Goal: Find contact information: Find contact information

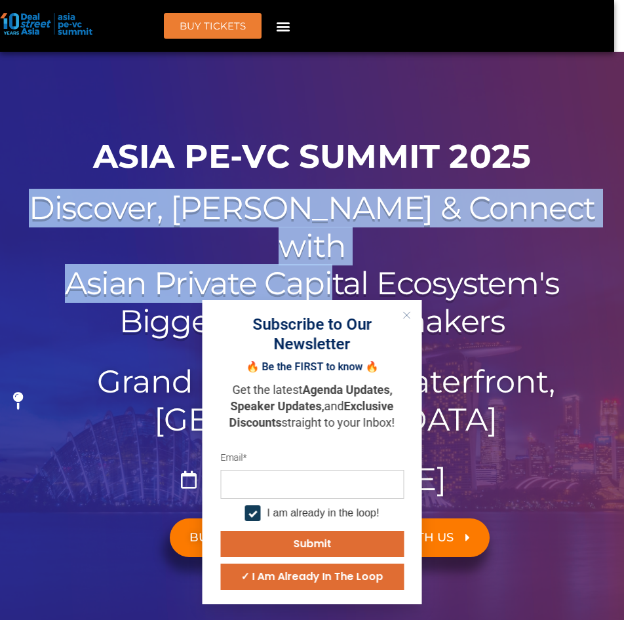
drag, startPoint x: 96, startPoint y: 205, endPoint x: 334, endPoint y: 264, distance: 245.8
click at [334, 264] on h2 "Discover, Learn & Connect with Asian Private Capital Ecosystem's Biggest Movers…" at bounding box center [312, 264] width 611 height 151
drag, startPoint x: 334, startPoint y: 264, endPoint x: 412, endPoint y: 315, distance: 92.7
click at [412, 315] on button "Close" at bounding box center [406, 315] width 17 height 17
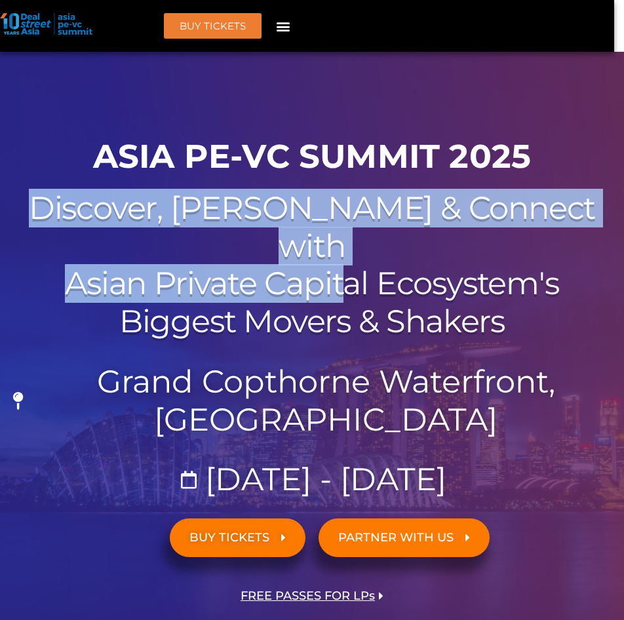
click at [81, 210] on h2 "Discover, Learn & Connect with Asian Private Capital Ecosystem's Biggest Movers…" at bounding box center [312, 264] width 611 height 151
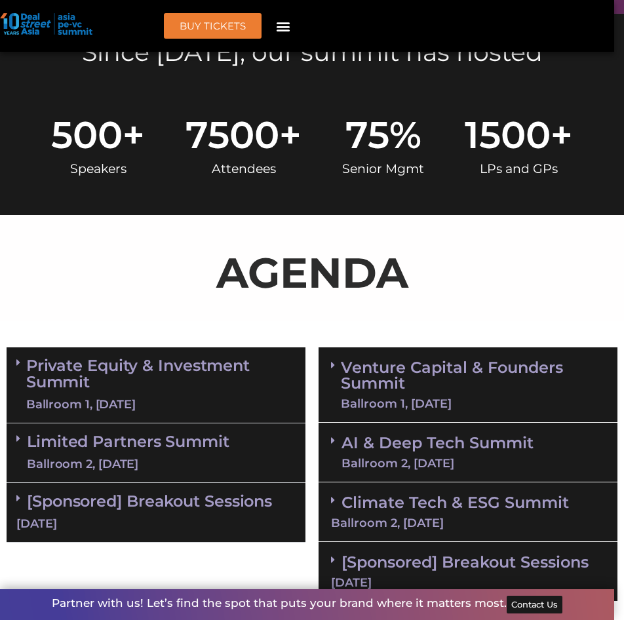
scroll to position [787, 0]
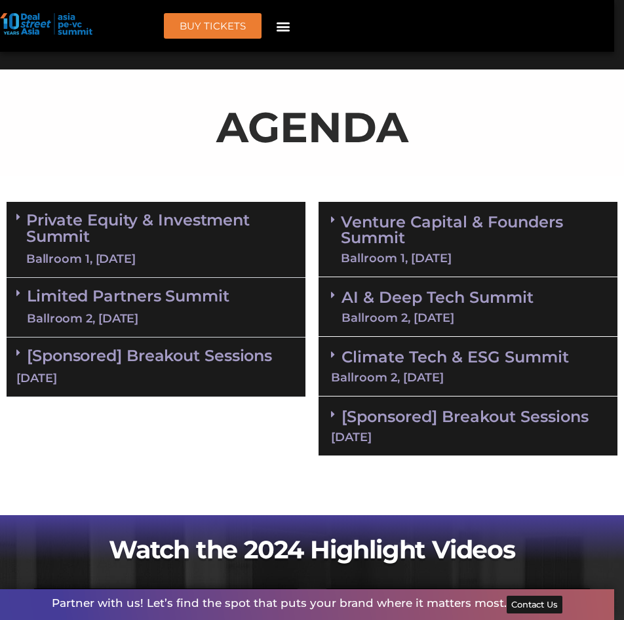
click at [287, 37] on div "BUY Tickets Speakers Sponsors Agenda Home Past Events SG 2025 JKT 2025 SG 2024 …" at bounding box center [199, 26] width 215 height 26
click at [287, 31] on icon "Menu Toggle" at bounding box center [283, 26] width 14 height 14
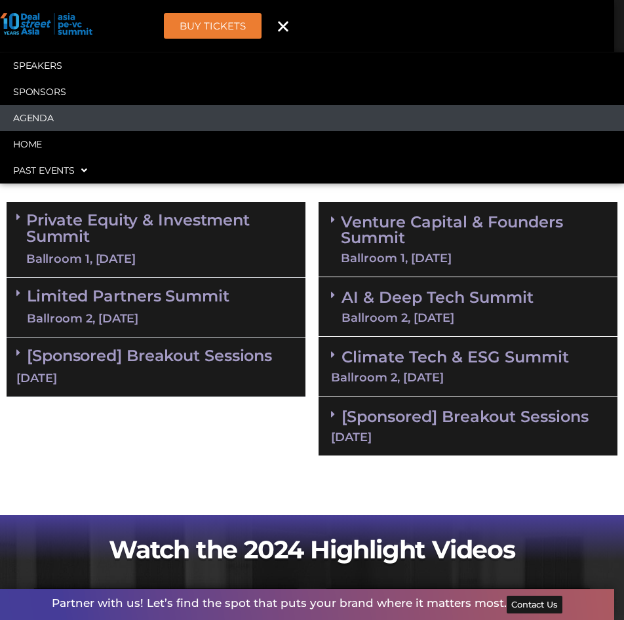
click at [24, 112] on link "Agenda" at bounding box center [312, 118] width 624 height 26
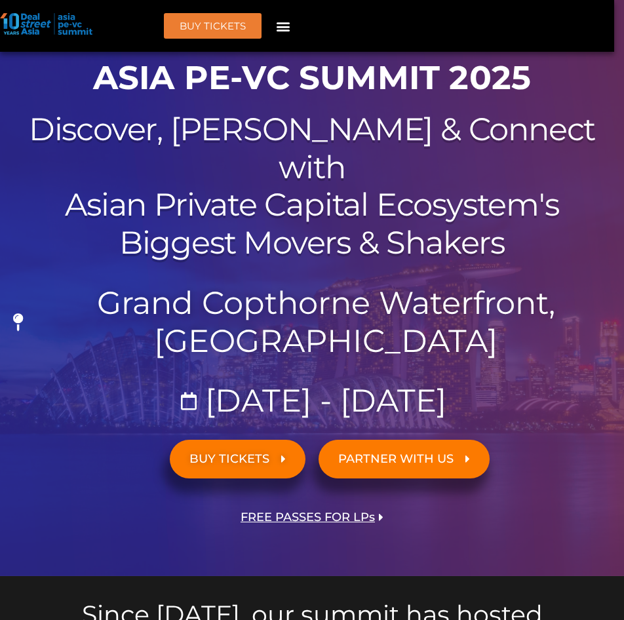
scroll to position [0, 0]
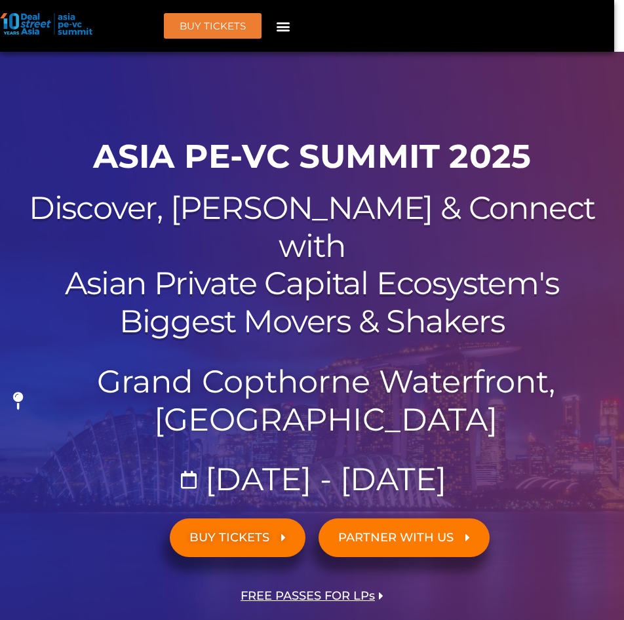
click at [288, 26] on icon "Menu Toggle" at bounding box center [283, 26] width 14 height 14
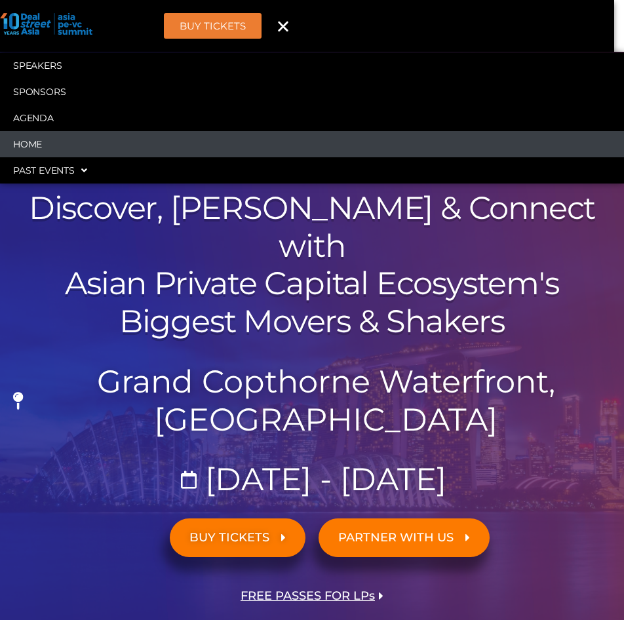
click at [43, 147] on link "Home" at bounding box center [312, 144] width 624 height 26
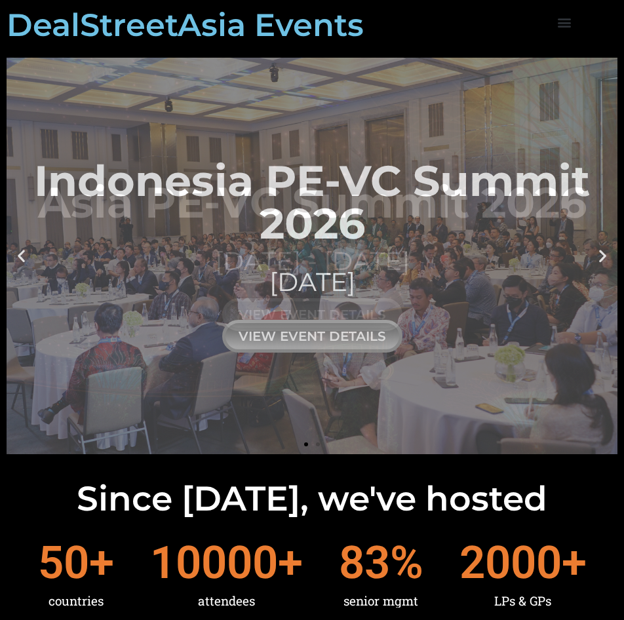
drag, startPoint x: 191, startPoint y: 288, endPoint x: 433, endPoint y: 273, distance: 242.3
click at [432, 273] on div "[DATE]" at bounding box center [312, 282] width 611 height 36
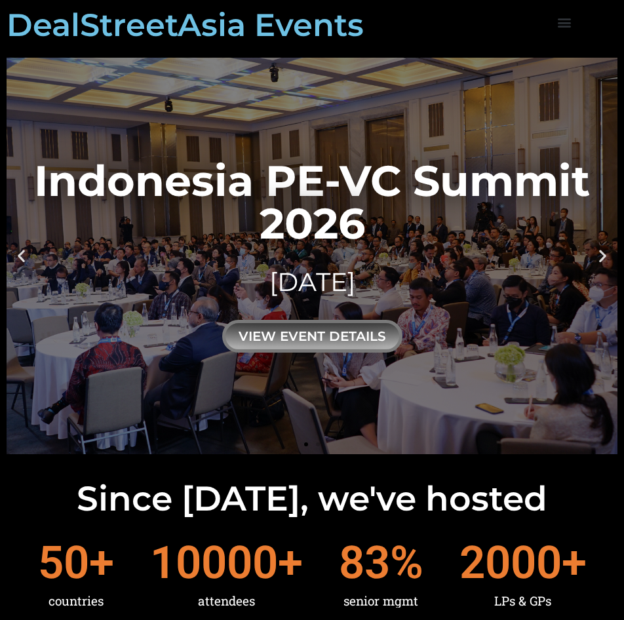
click at [575, 28] on div "Upcoming Events Highlights Past Events Menu Upcoming Events Highlights Past Eve…" at bounding box center [564, 25] width 106 height 28
click at [566, 16] on div "Menu" at bounding box center [565, 22] width 22 height 22
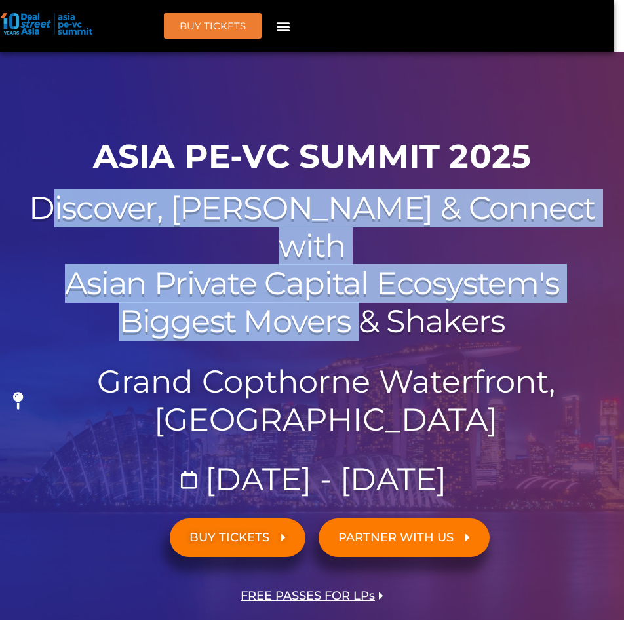
drag, startPoint x: 157, startPoint y: 211, endPoint x: 358, endPoint y: 288, distance: 215.6
click at [358, 288] on h2 "Discover, Learn & Connect with Asian Private Capital Ecosystem's Biggest Movers…" at bounding box center [312, 264] width 611 height 151
drag, startPoint x: 358, startPoint y: 288, endPoint x: 197, endPoint y: 258, distance: 164.2
click at [197, 258] on h2 "Discover, Learn & Connect with Asian Private Capital Ecosystem's Biggest Movers…" at bounding box center [312, 264] width 611 height 151
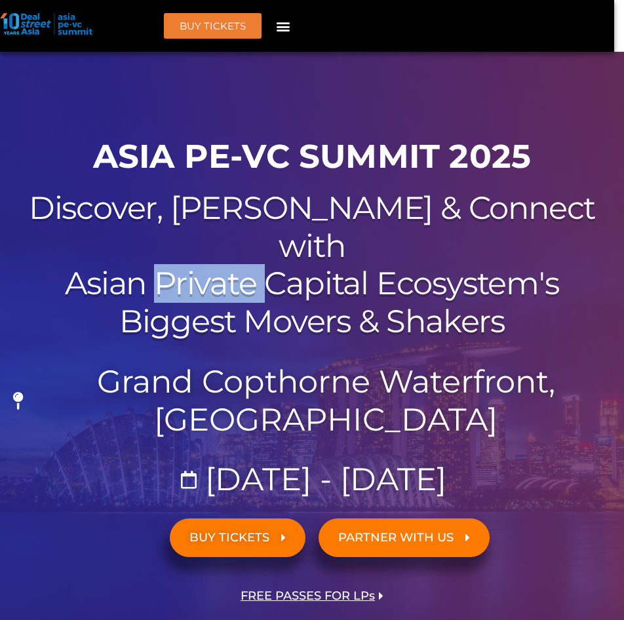
click at [197, 258] on h2 "Discover, Learn & Connect with Asian Private Capital Ecosystem's Biggest Movers…" at bounding box center [312, 264] width 611 height 151
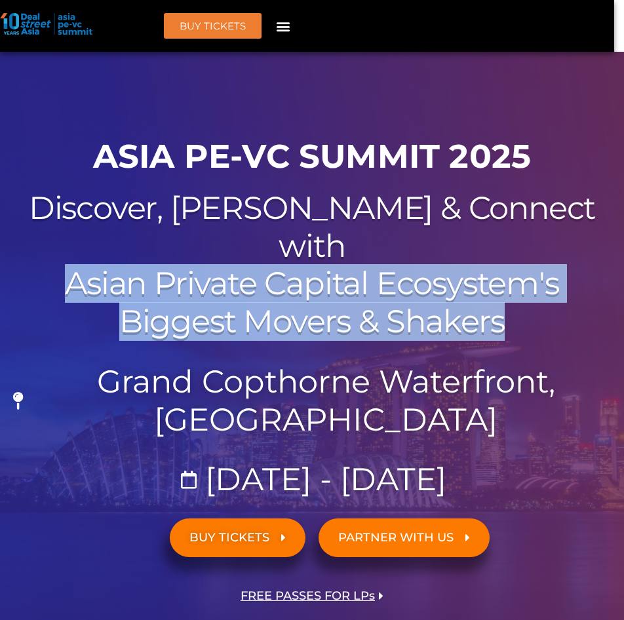
click at [197, 258] on h2 "Discover, Learn & Connect with Asian Private Capital Ecosystem's Biggest Movers…" at bounding box center [312, 264] width 611 height 151
click at [197, 257] on h2 "Discover, Learn & Connect with Asian Private Capital Ecosystem's Biggest Movers…" at bounding box center [312, 264] width 611 height 151
drag, startPoint x: 197, startPoint y: 257, endPoint x: 104, endPoint y: 226, distance: 97.4
click at [107, 229] on h2 "Discover, Learn & Connect with Asian Private Capital Ecosystem's Biggest Movers…" at bounding box center [312, 264] width 611 height 151
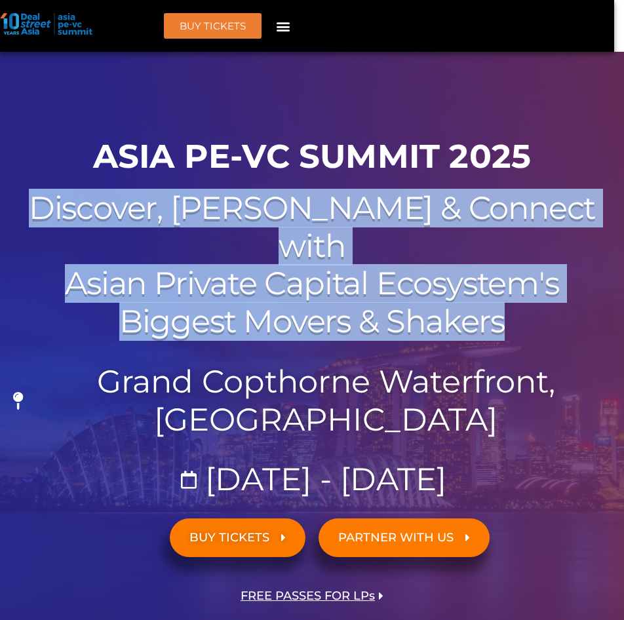
drag, startPoint x: 84, startPoint y: 210, endPoint x: 555, endPoint y: 282, distance: 476.7
click at [555, 282] on h2 "Discover, Learn & Connect with Asian Private Capital Ecosystem's Biggest Movers…" at bounding box center [312, 264] width 611 height 151
copy h2 "Discover, Learn & Connect with Asian Private Capital Ecosystem's Biggest Movers…"
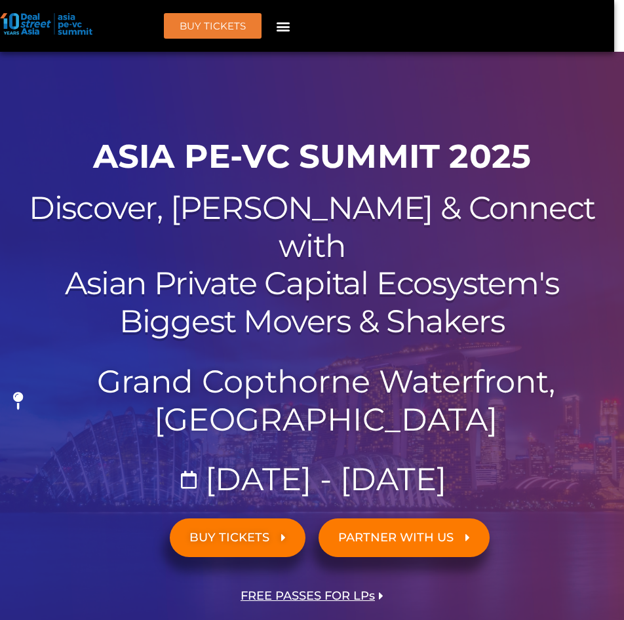
click at [289, 22] on icon "Menu Toggle" at bounding box center [283, 26] width 14 height 14
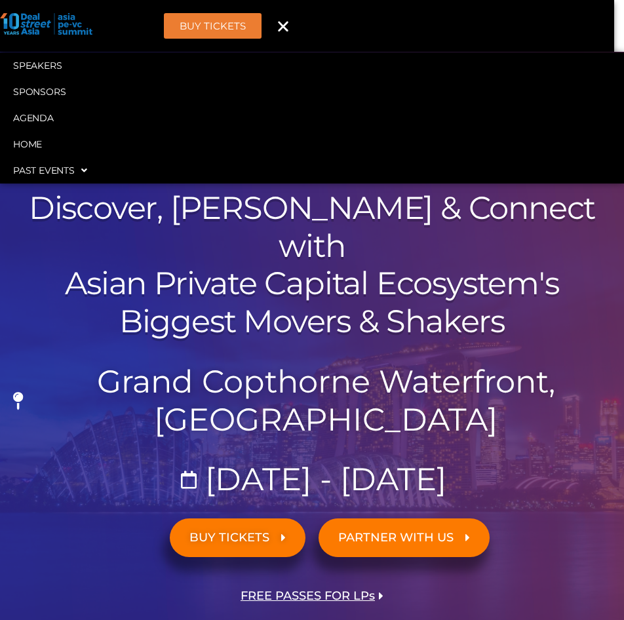
click at [71, 39] on header "BUY Tickets Speakers Sponsors Agenda Home Past Events SG 2025 JKT 2025 SG 2024 …" at bounding box center [307, 26] width 614 height 52
click at [48, 21] on img at bounding box center [46, 24] width 92 height 22
click at [29, 22] on img at bounding box center [46, 24] width 92 height 22
click at [87, 22] on img at bounding box center [46, 24] width 92 height 22
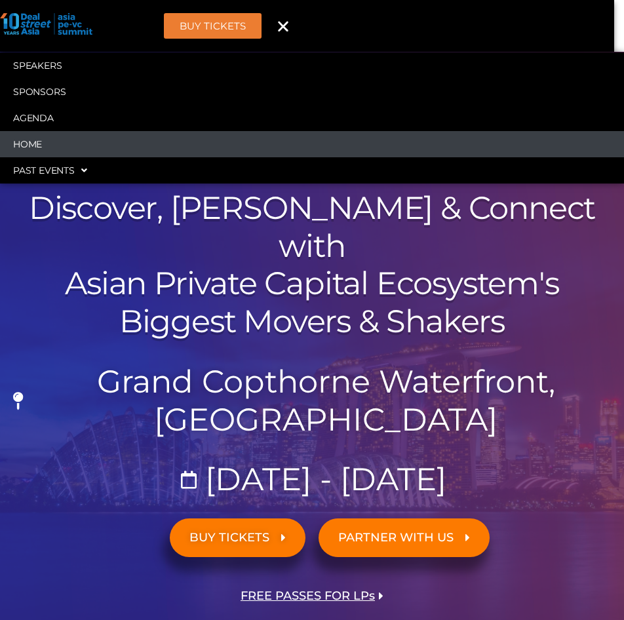
click at [15, 146] on link "Home" at bounding box center [312, 144] width 624 height 26
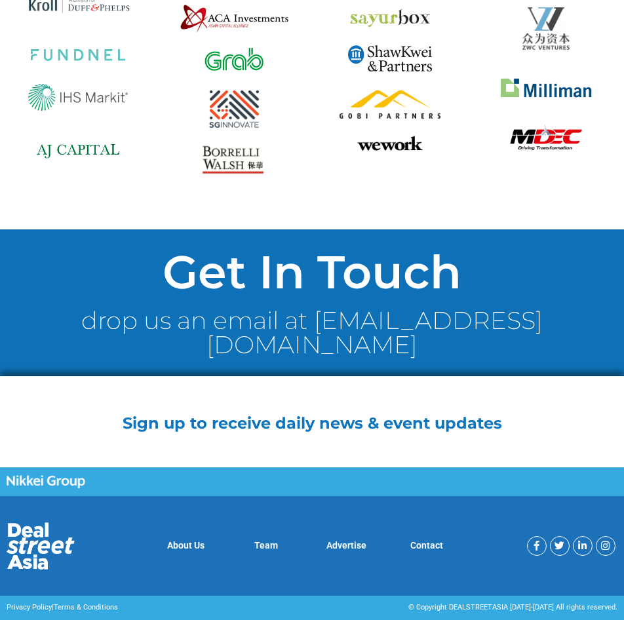
scroll to position [12831, 0]
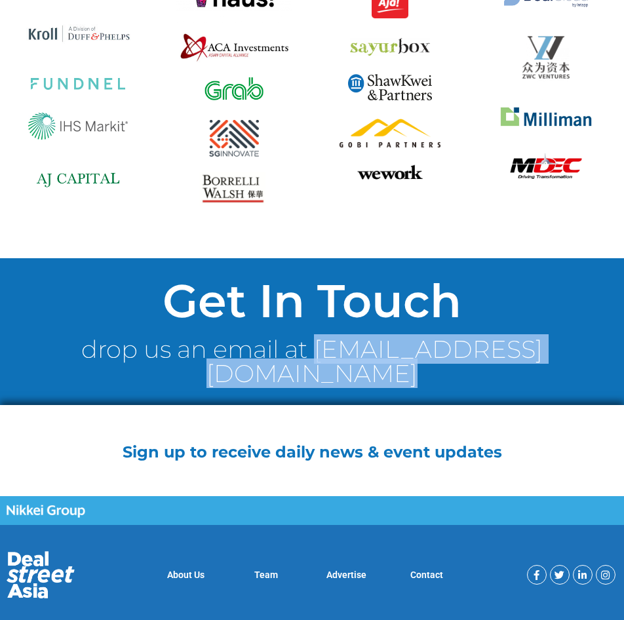
drag, startPoint x: 115, startPoint y: 328, endPoint x: 570, endPoint y: 330, distance: 454.9
click at [570, 337] on h2 "drop us an email at [EMAIL_ADDRESS][DOMAIN_NAME]" at bounding box center [312, 361] width 585 height 49
copy link "dsaevents@dealstreetasia.com"
click at [416, 570] on link "Contact" at bounding box center [426, 575] width 33 height 10
